Goal: Transaction & Acquisition: Obtain resource

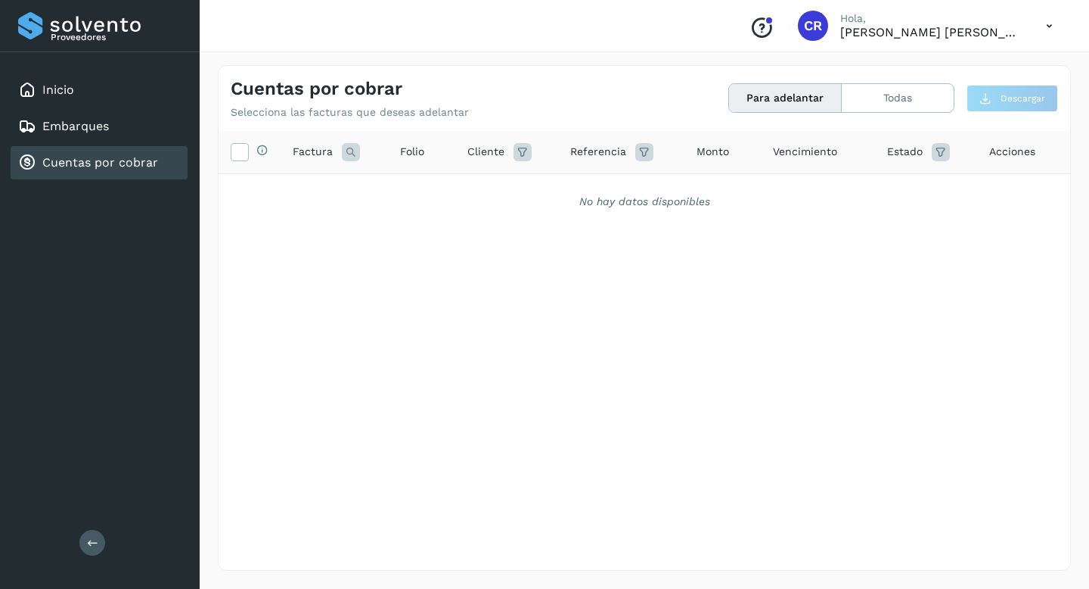
click at [114, 155] on link "Cuentas por cobrar" at bounding box center [100, 162] width 116 height 14
click at [122, 82] on div "Inicio" at bounding box center [99, 89] width 177 height 33
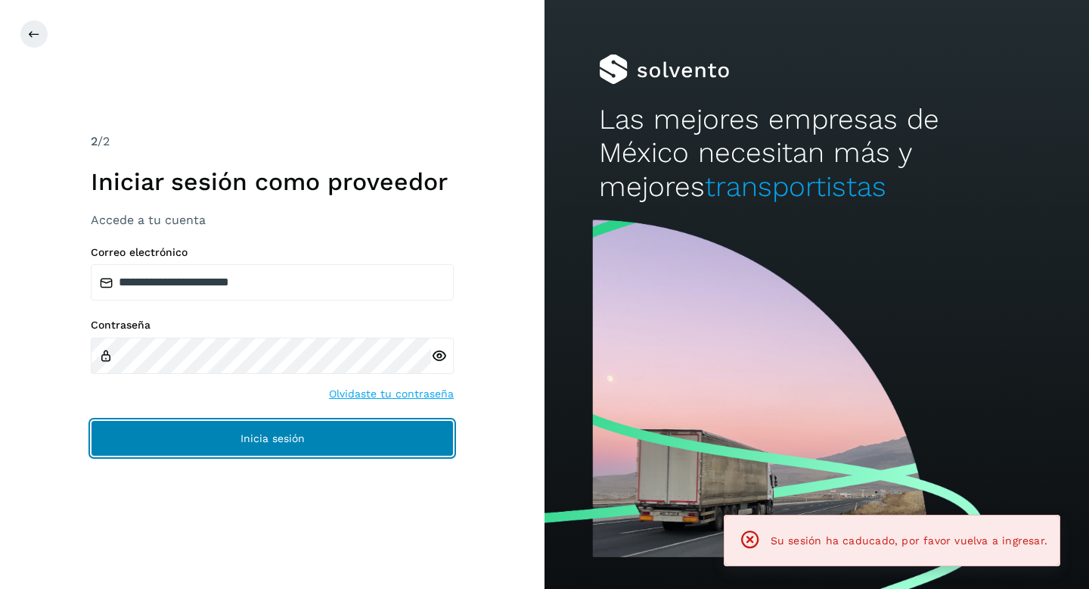
click at [264, 447] on button "Inicia sesión" at bounding box center [272, 438] width 363 height 36
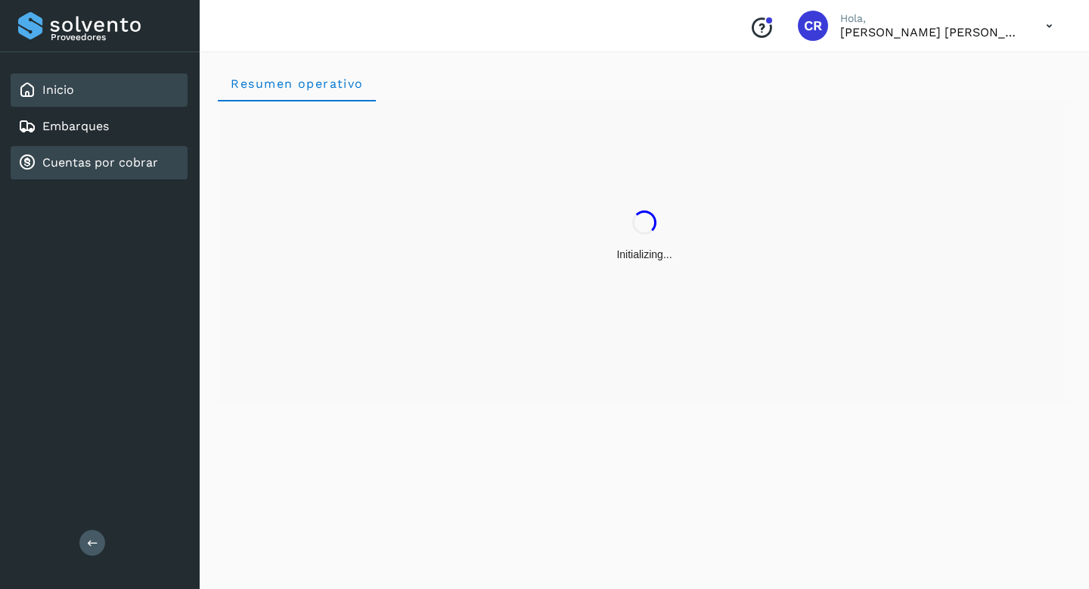
click at [133, 161] on link "Cuentas por cobrar" at bounding box center [100, 162] width 116 height 14
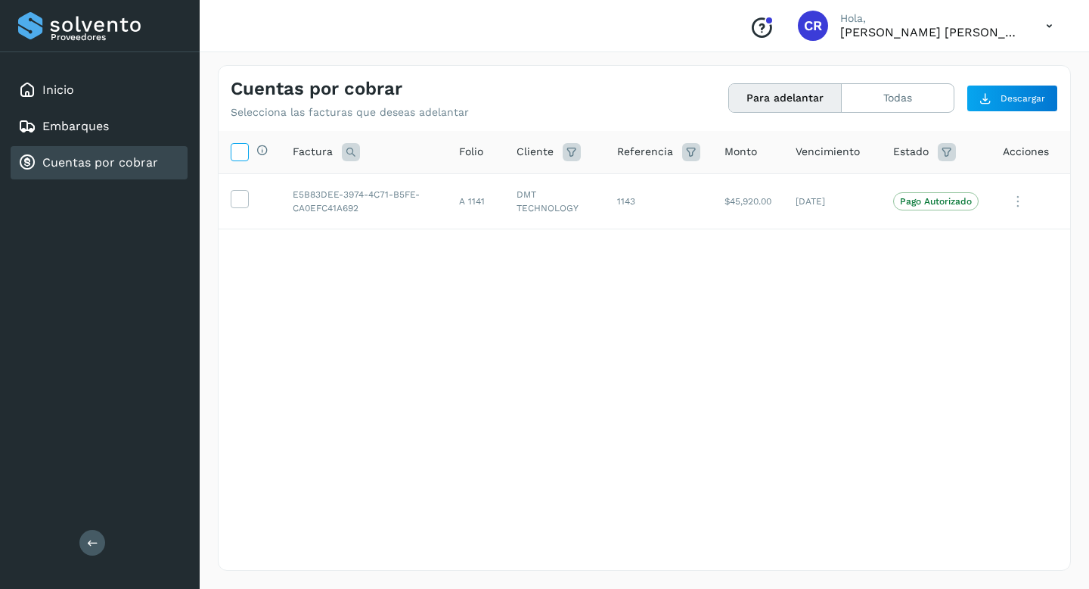
click at [243, 152] on icon at bounding box center [240, 151] width 16 height 16
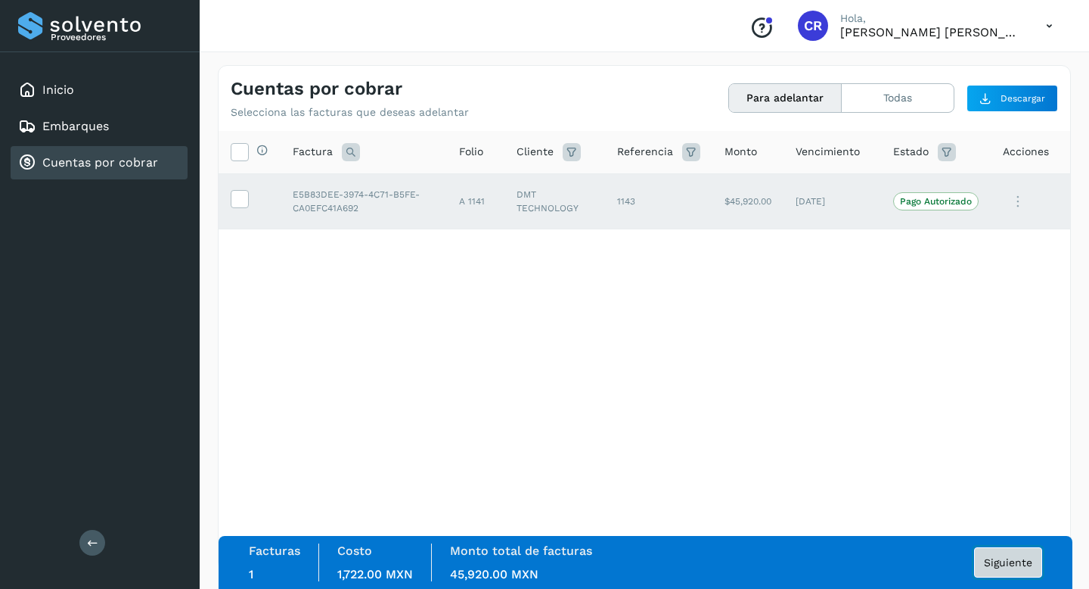
click at [1005, 560] on span "Siguiente" at bounding box center [1008, 562] width 48 height 11
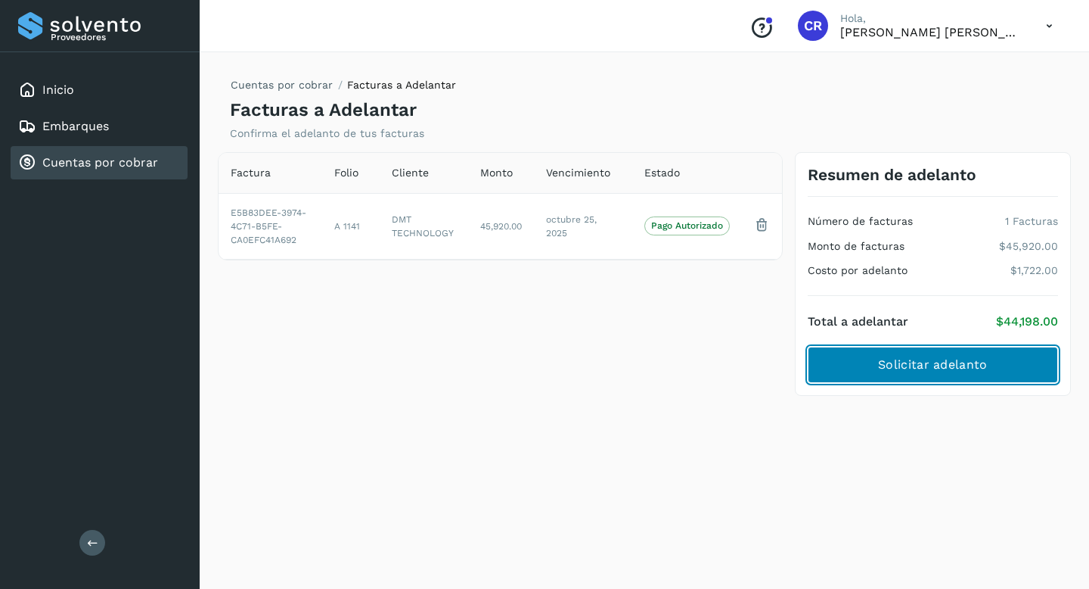
click at [906, 368] on span "Solicitar adelanto" at bounding box center [932, 364] width 109 height 17
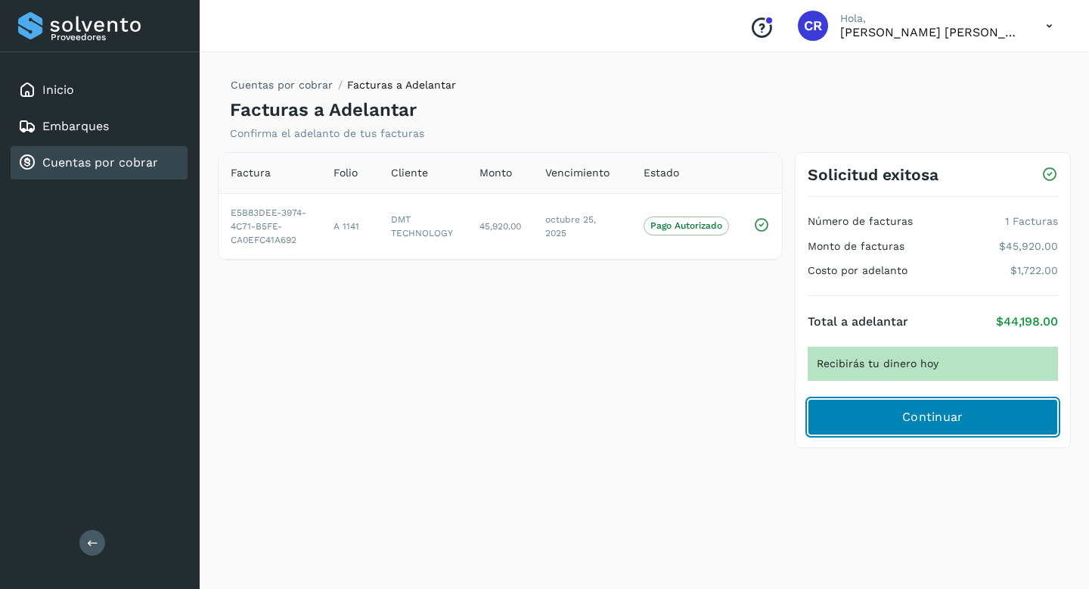
click at [915, 407] on button "Continuar" at bounding box center [933, 417] width 250 height 36
